Goal: Find specific page/section

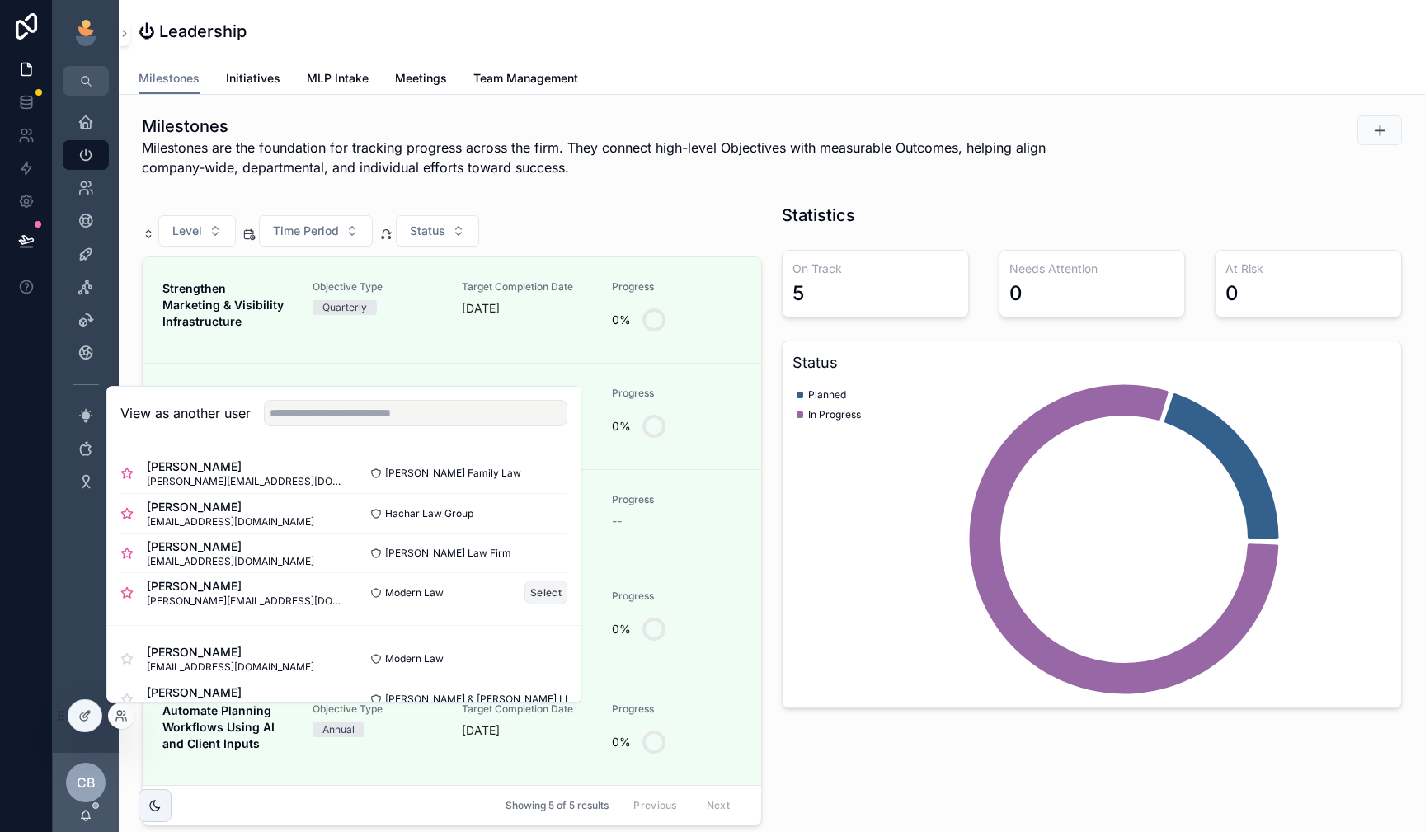
click at [538, 593] on button "Select" at bounding box center [545, 593] width 43 height 24
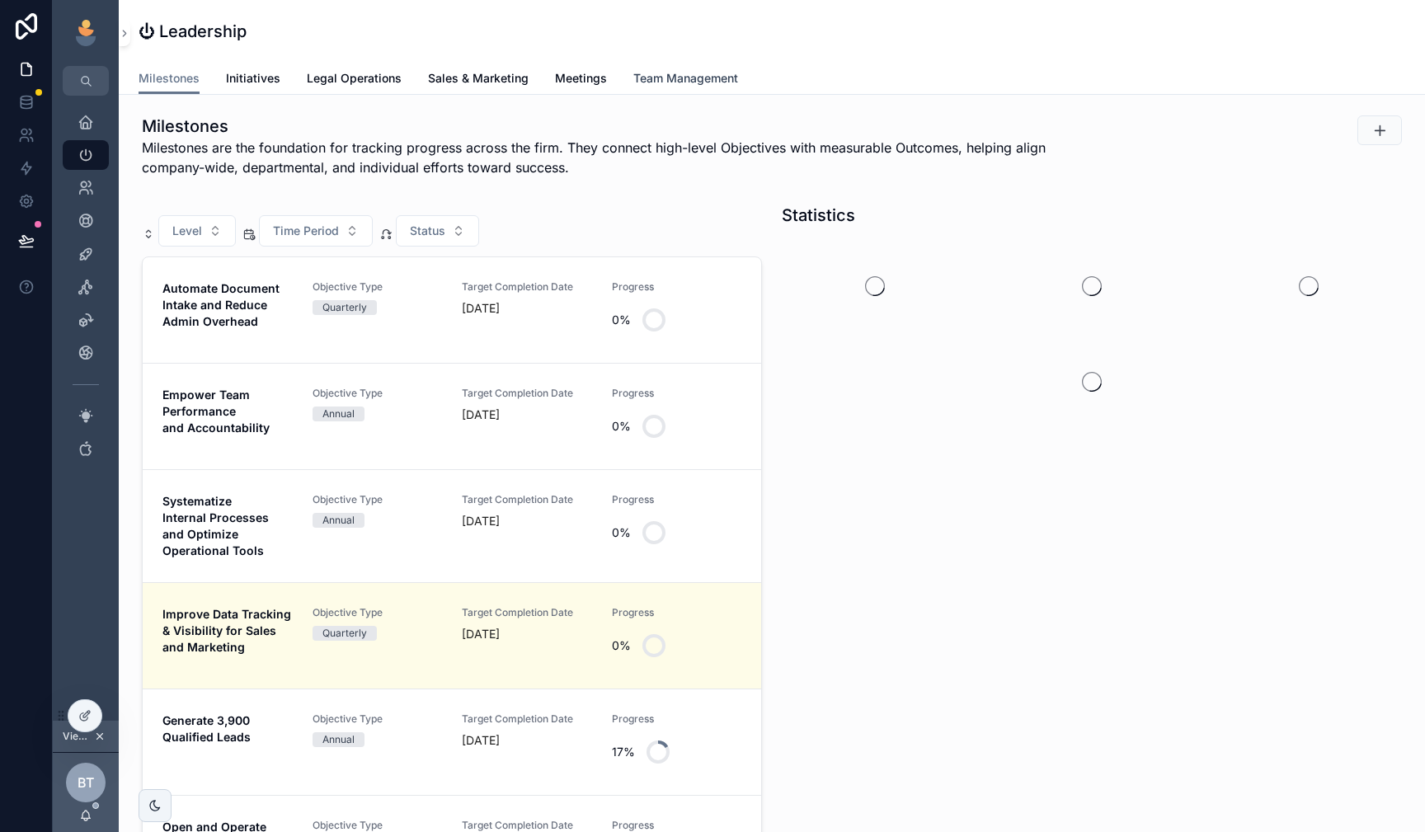
click at [665, 84] on span "Team Management" at bounding box center [685, 78] width 105 height 16
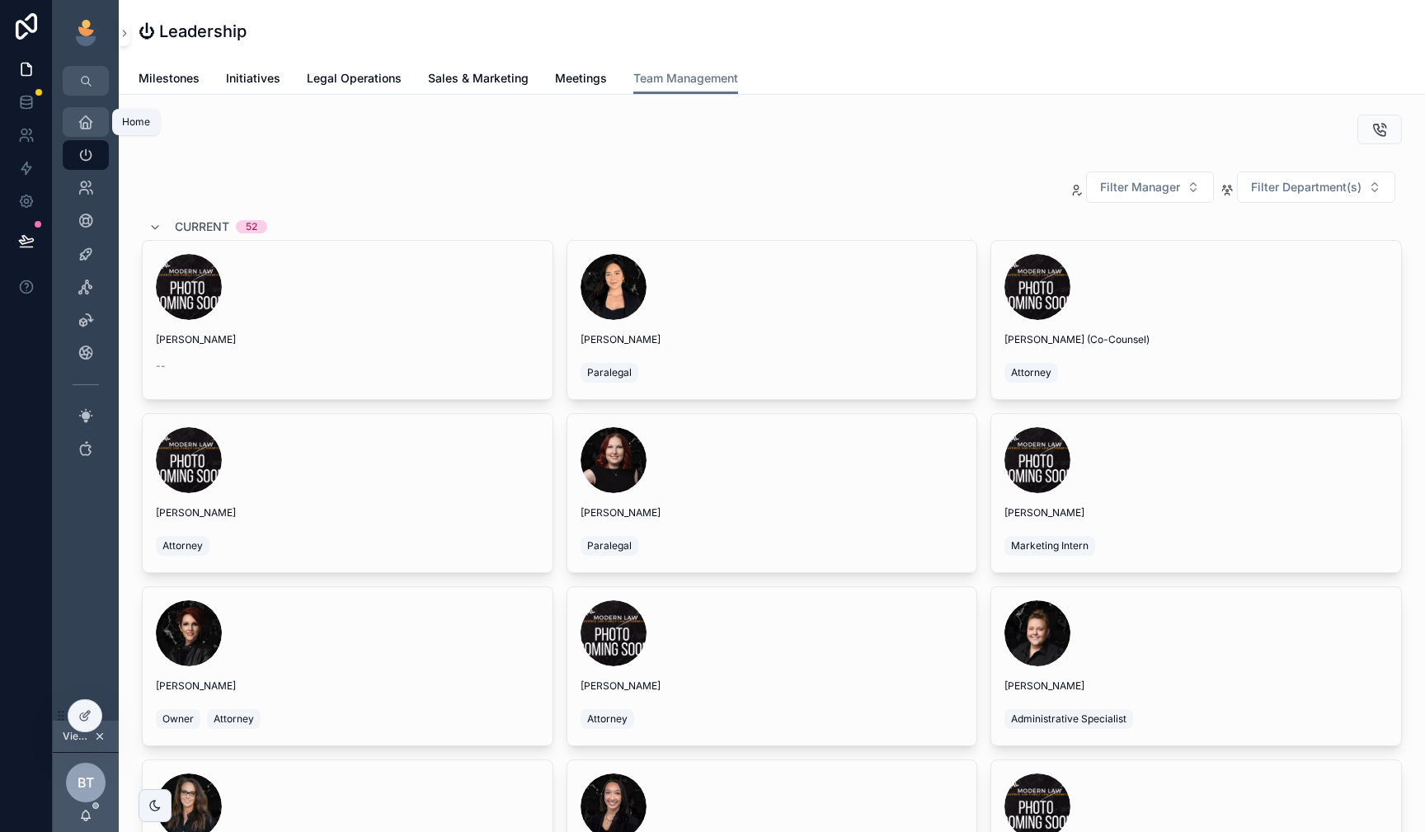
click at [89, 130] on span "scrollable content" at bounding box center [86, 122] width 16 height 16
